Goal: Task Accomplishment & Management: Complete application form

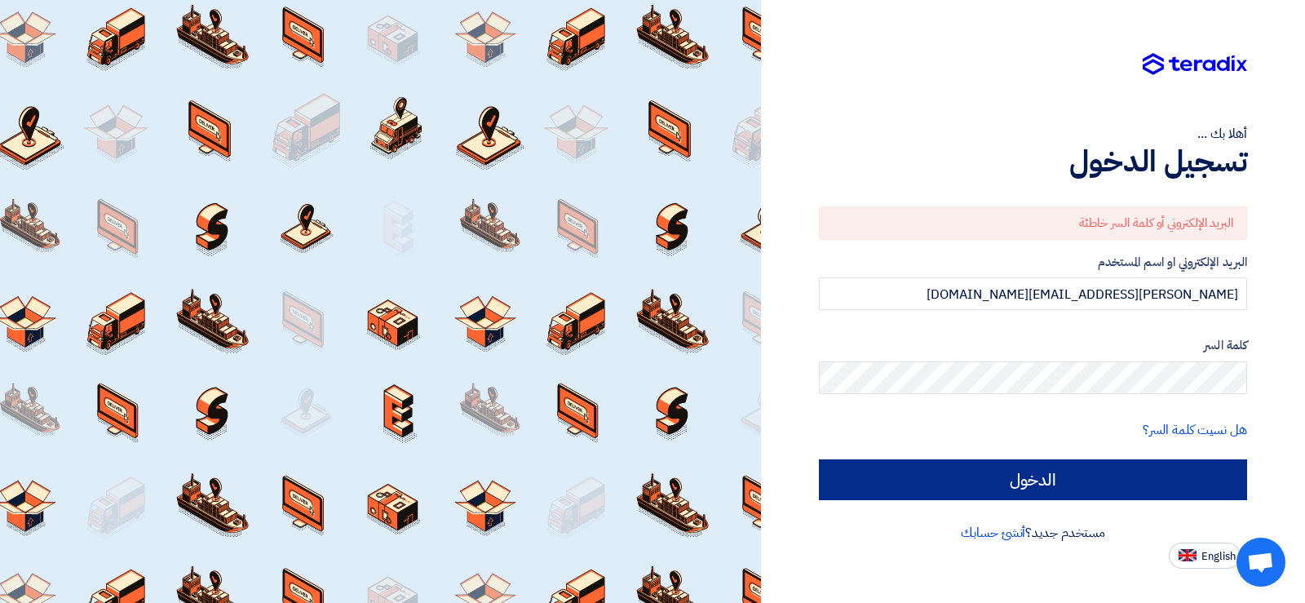
click at [1045, 479] on input "الدخول" at bounding box center [1033, 479] width 428 height 41
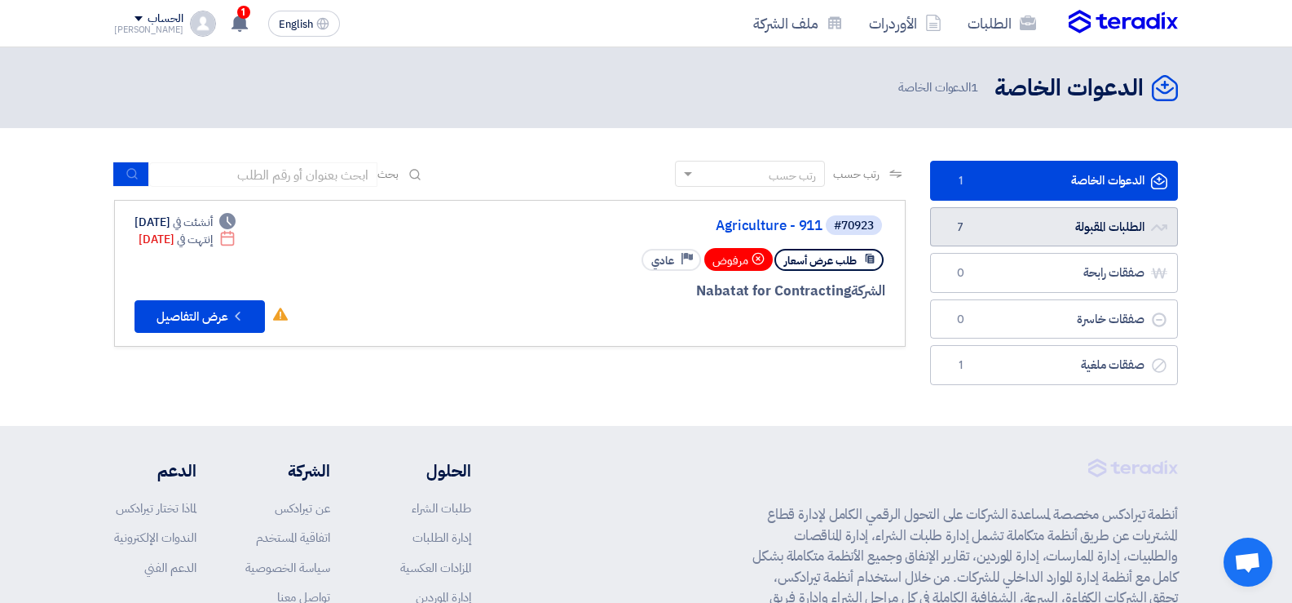
click at [1082, 220] on link "الطلبات المقبولة الطلبات المقبولة 7" at bounding box center [1054, 227] width 248 height 40
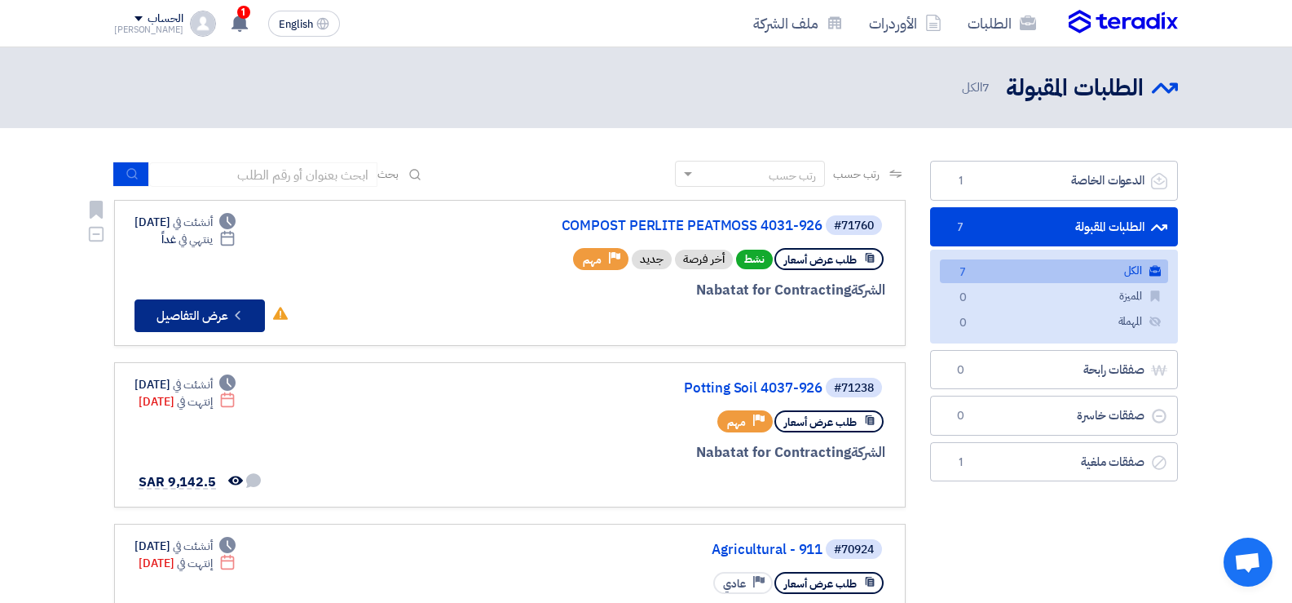
click at [223, 306] on button "Check details عرض التفاصيل" at bounding box center [200, 315] width 130 height 33
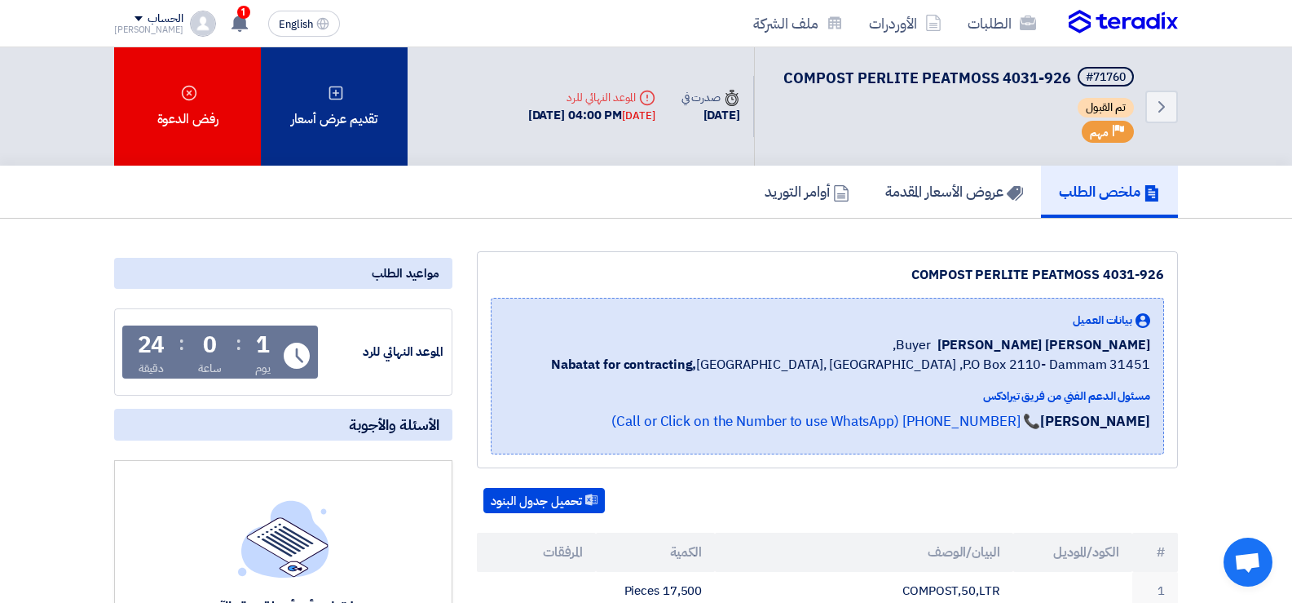
click at [357, 119] on div "تقديم عرض أسعار" at bounding box center [334, 106] width 147 height 118
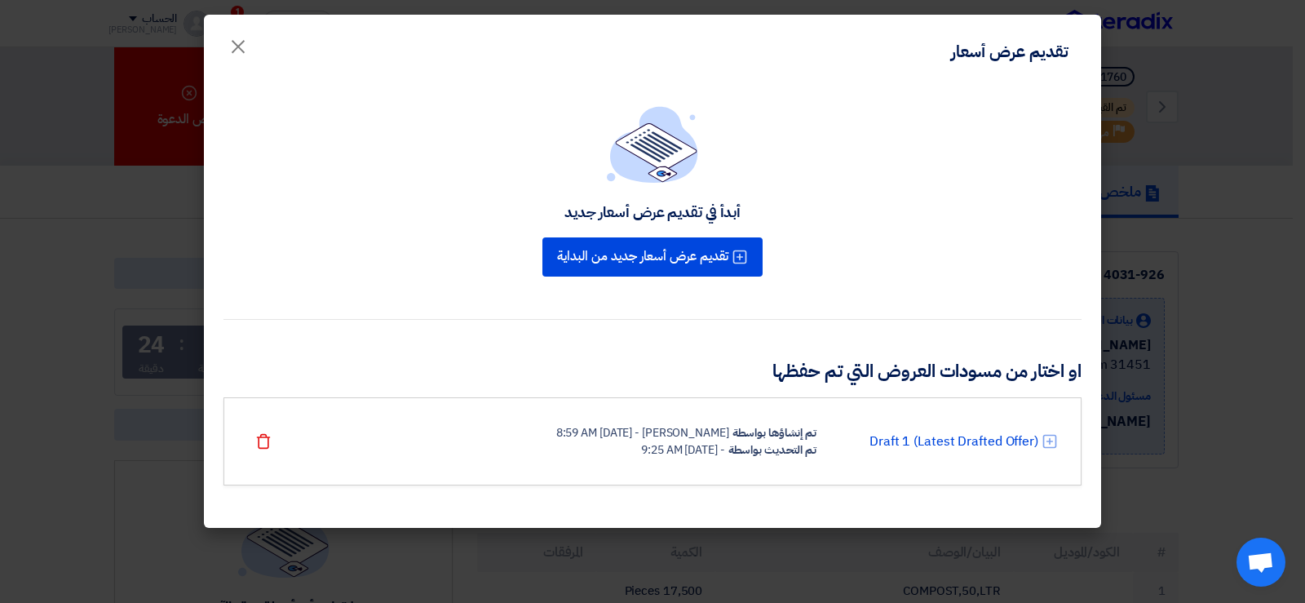
click at [733, 433] on div "تم إنشاؤها بواسطة" at bounding box center [774, 432] width 84 height 17
click at [909, 442] on link "Draft 1 (Latest Drafted Offer)" at bounding box center [953, 441] width 169 height 20
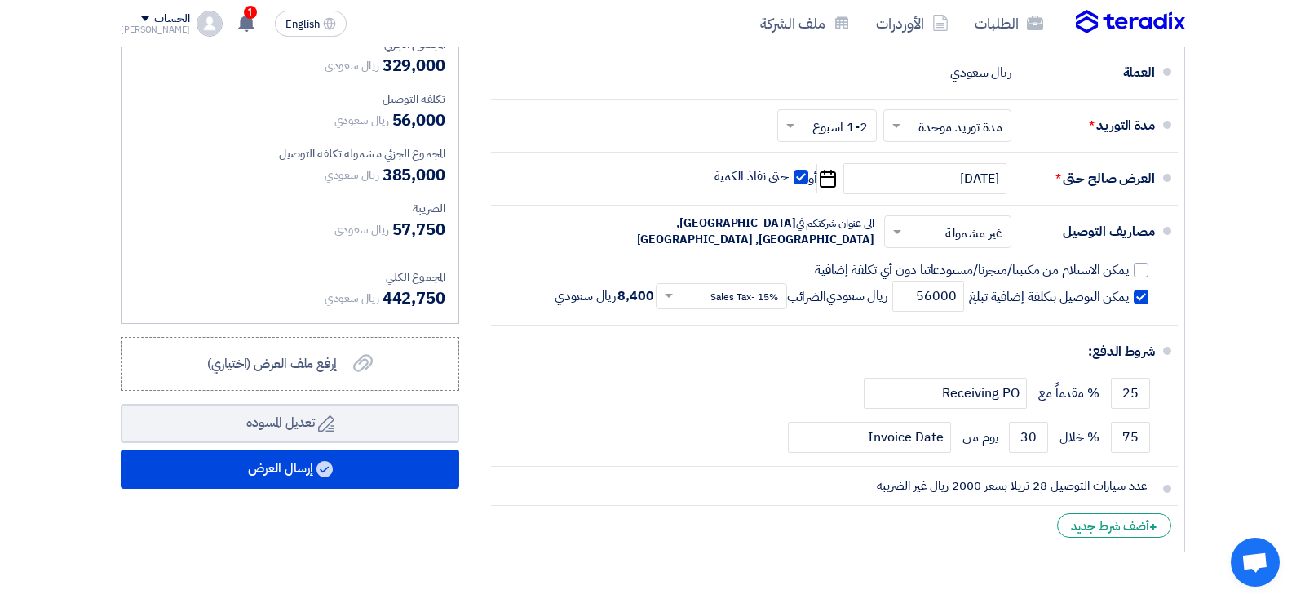
scroll to position [897, 0]
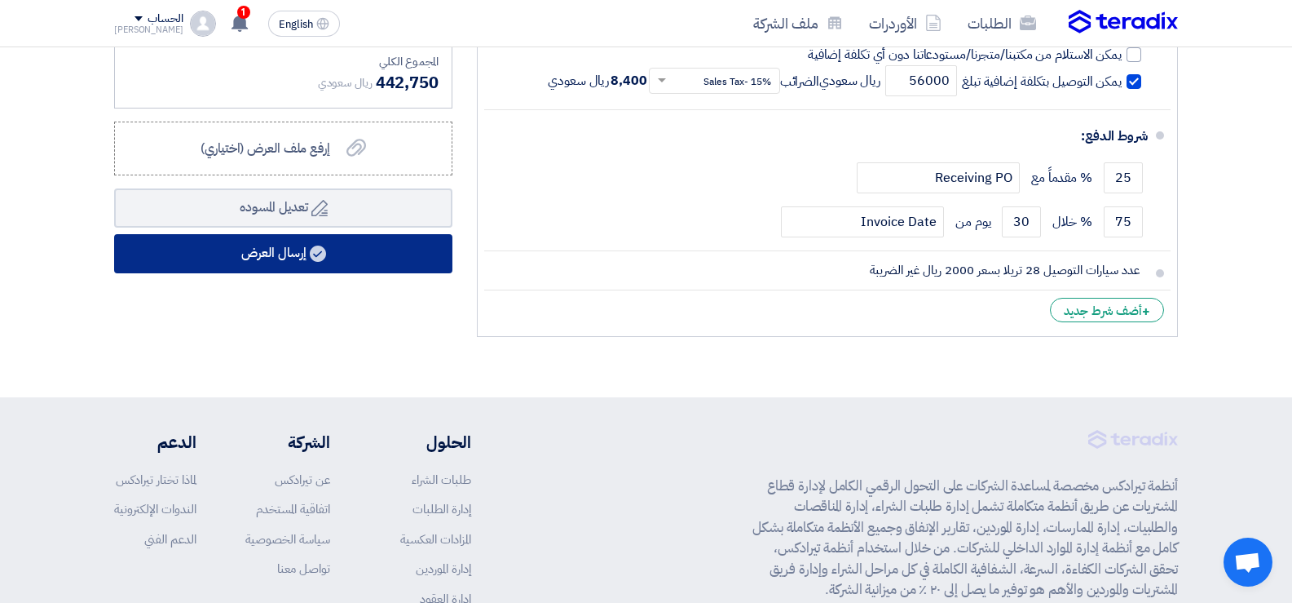
click at [288, 243] on button "إرسال العرض" at bounding box center [283, 253] width 338 height 39
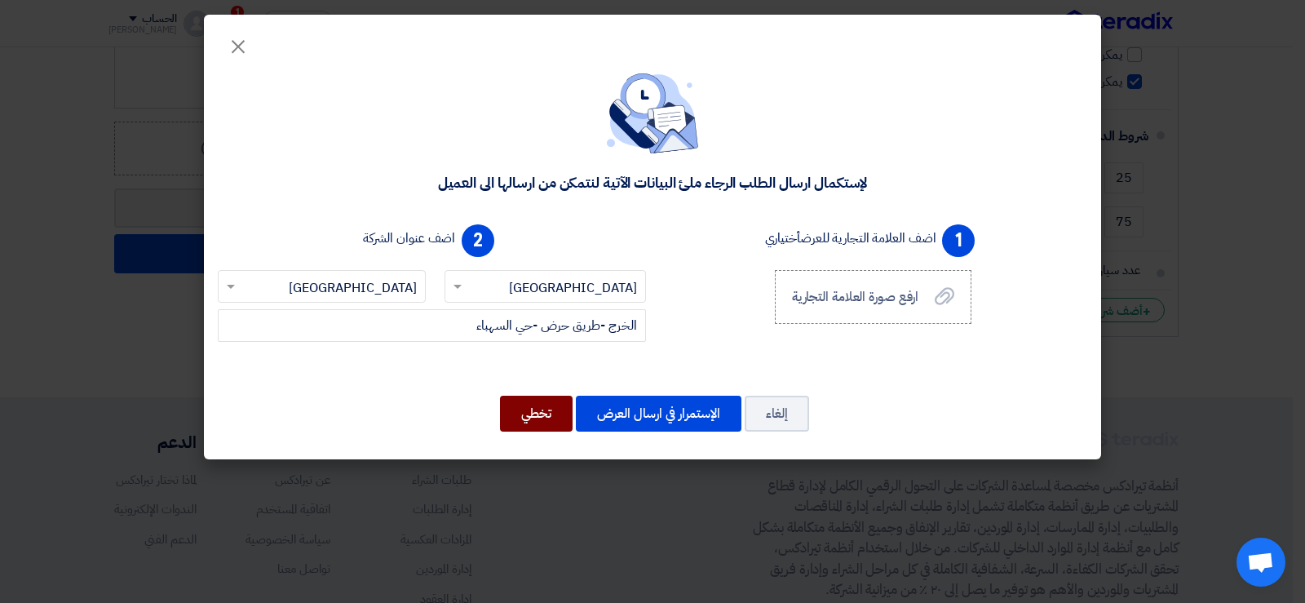
click at [535, 412] on button "تخطي" at bounding box center [536, 413] width 73 height 36
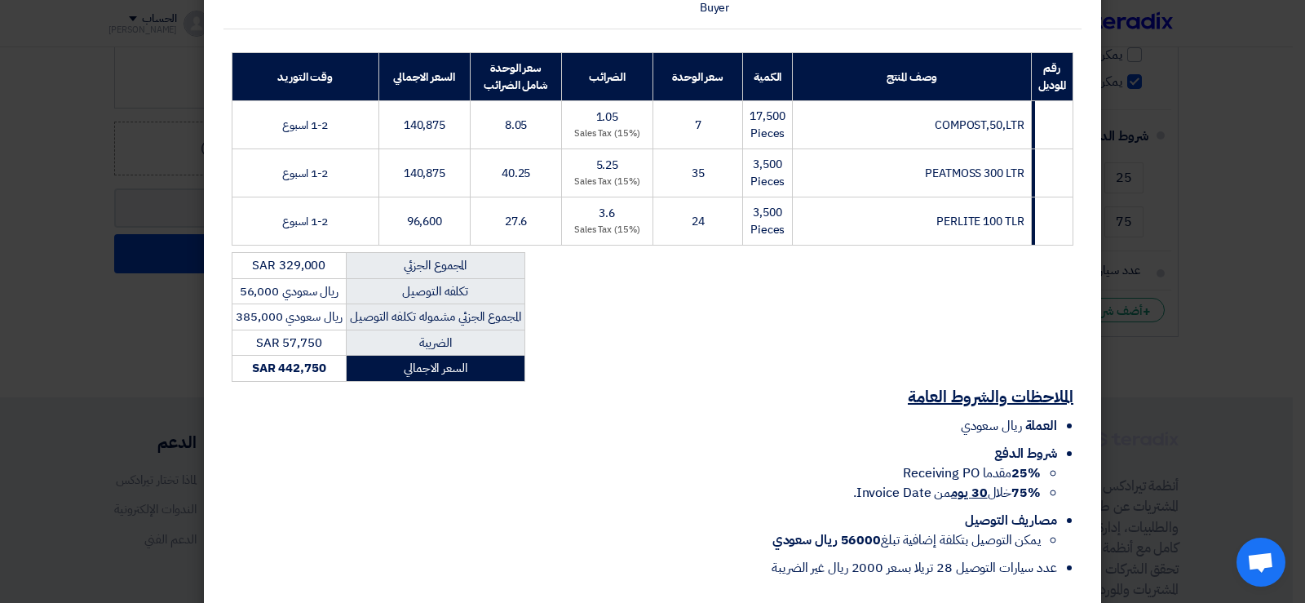
scroll to position [306, 0]
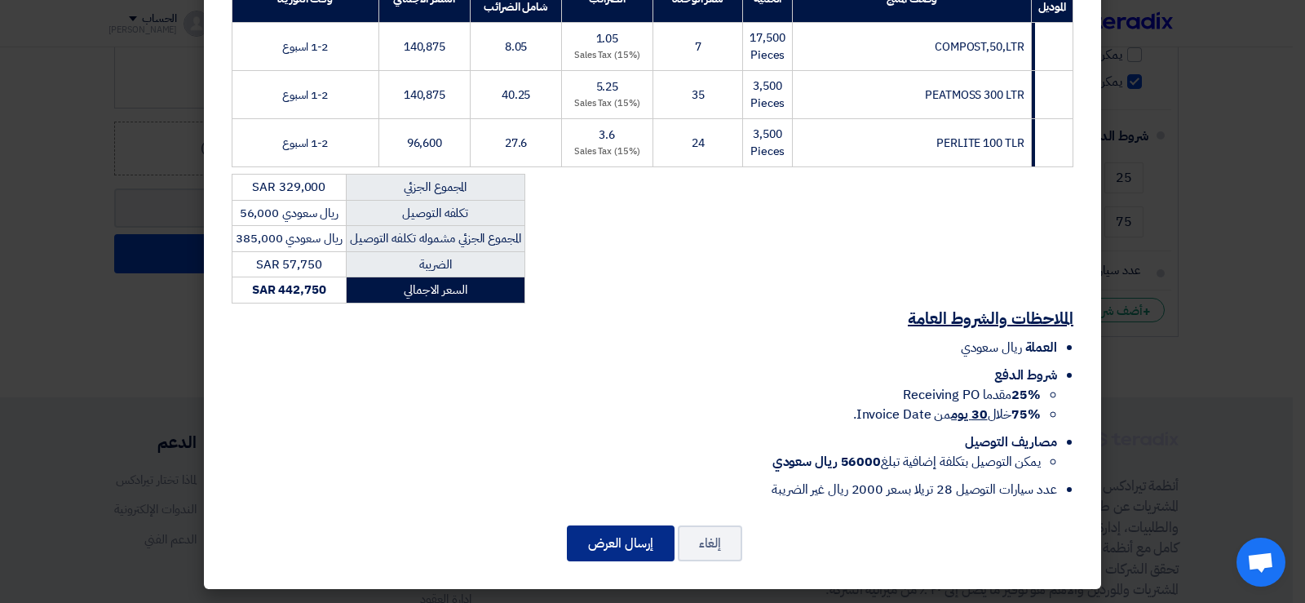
click at [633, 542] on button "إرسال العرض" at bounding box center [621, 543] width 108 height 36
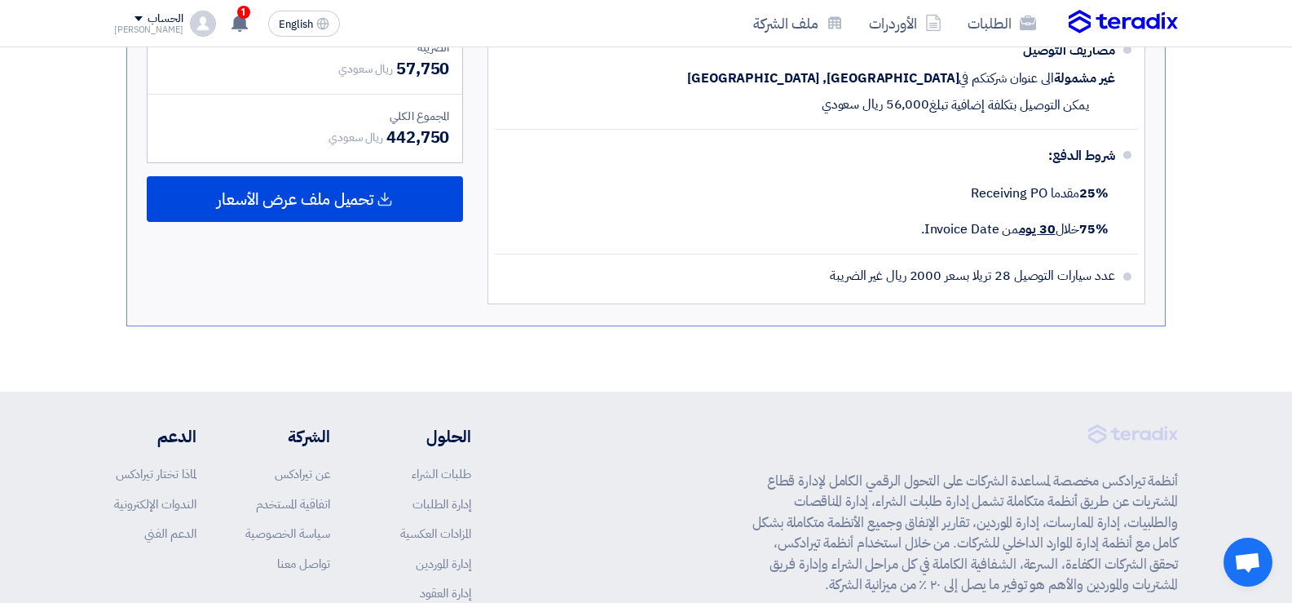
scroll to position [830, 0]
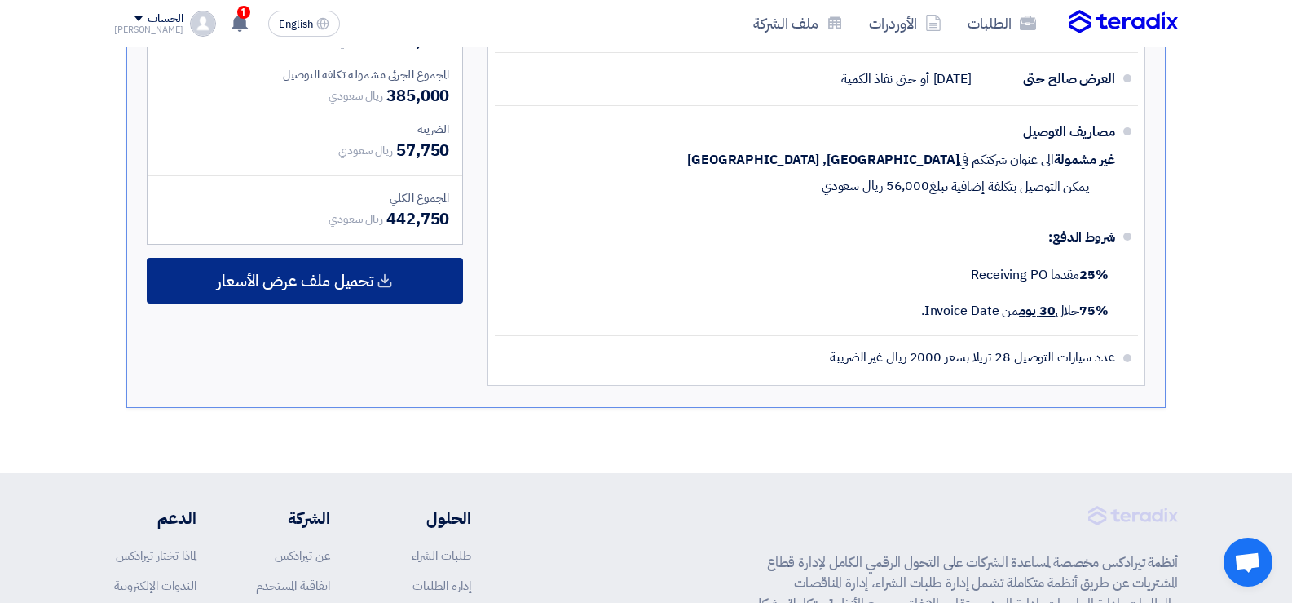
click at [347, 273] on span "تحميل ملف عرض الأسعار" at bounding box center [295, 280] width 157 height 15
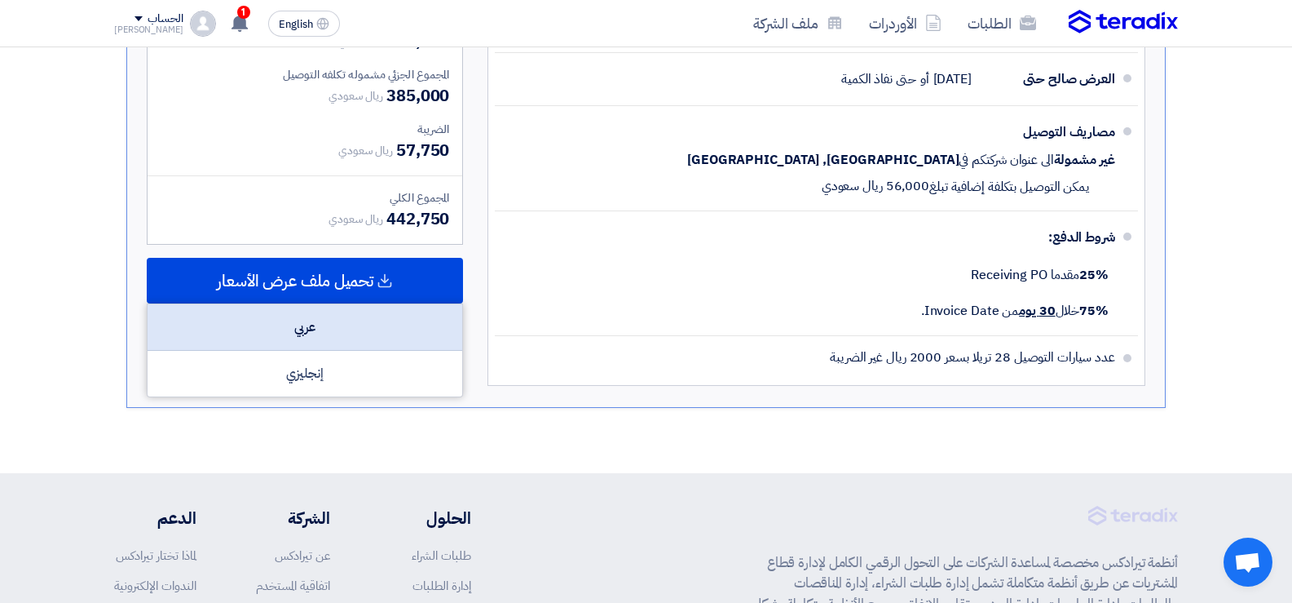
click at [314, 331] on div "عربي" at bounding box center [305, 327] width 315 height 46
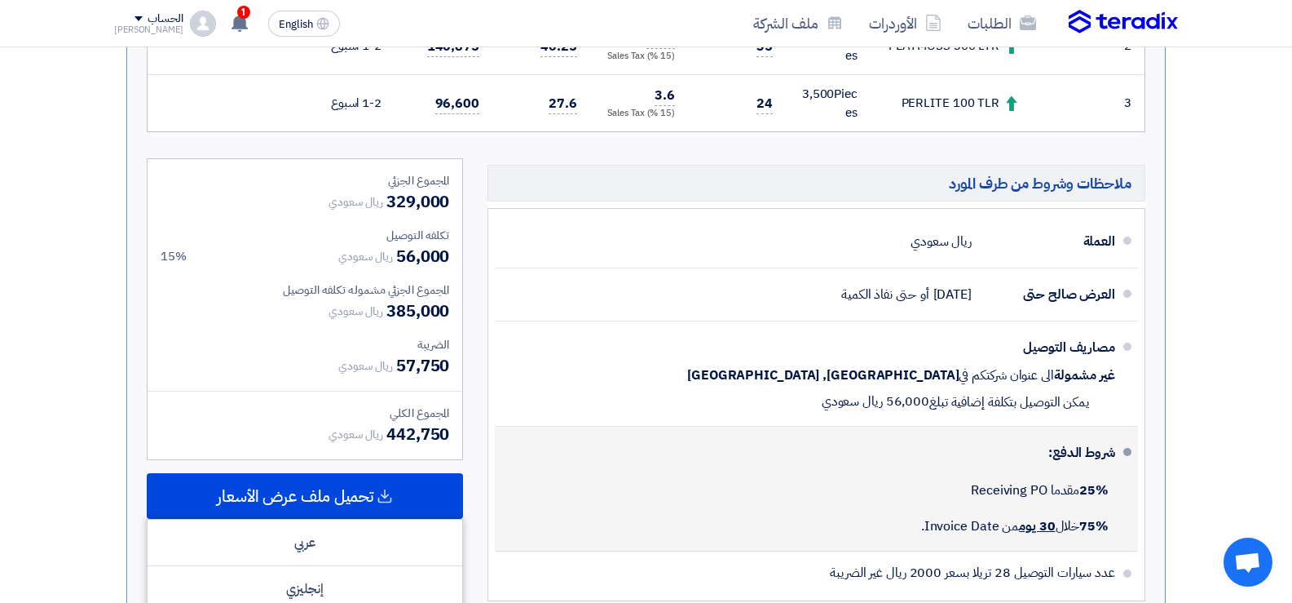
scroll to position [585, 0]
